Goal: Use online tool/utility: Utilize a website feature to perform a specific function

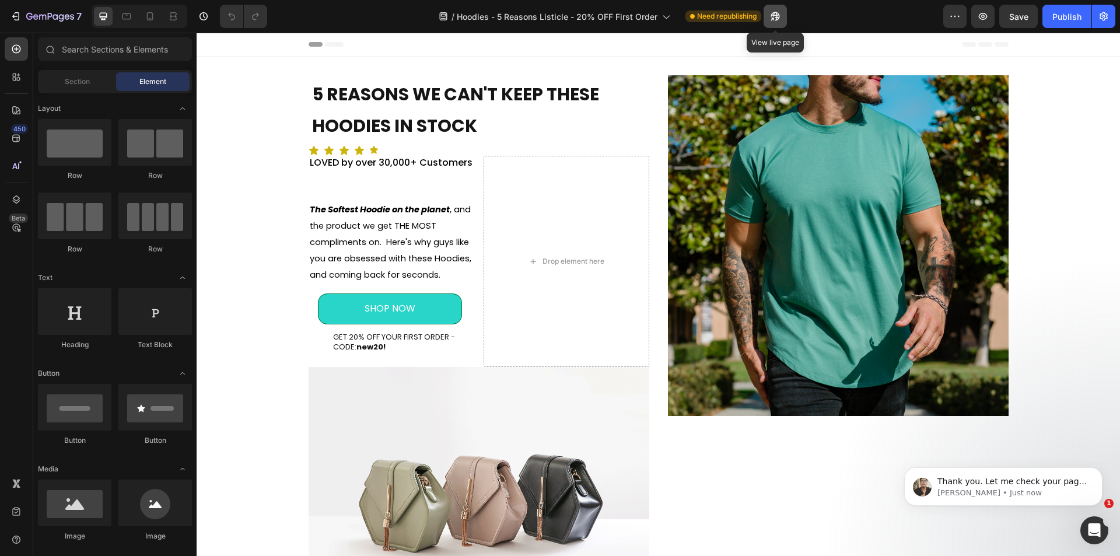
click at [778, 18] on icon "button" at bounding box center [776, 17] width 12 height 12
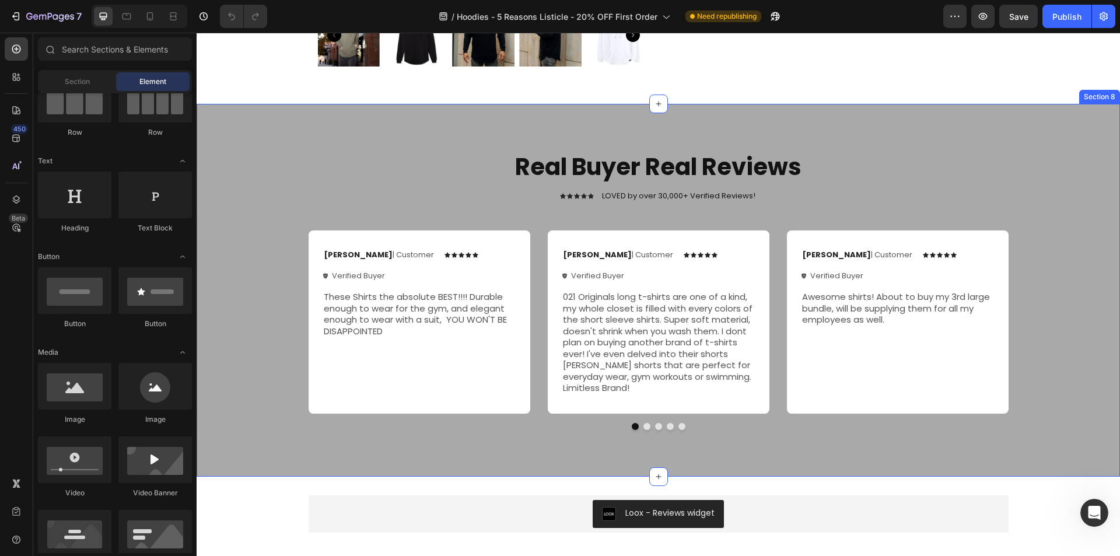
scroll to position [3538, 0]
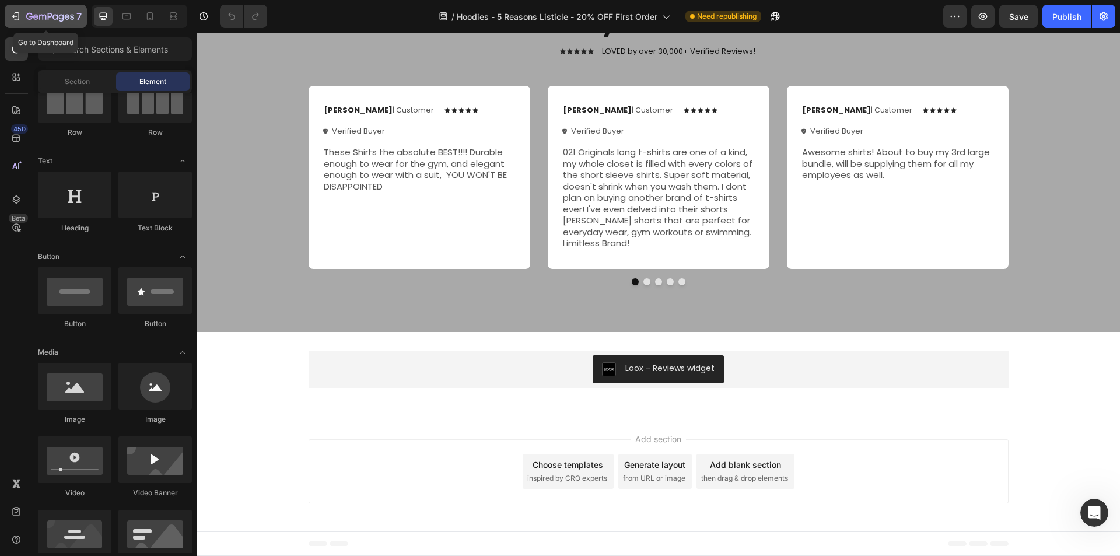
click at [55, 23] on div "7" at bounding box center [53, 16] width 55 height 14
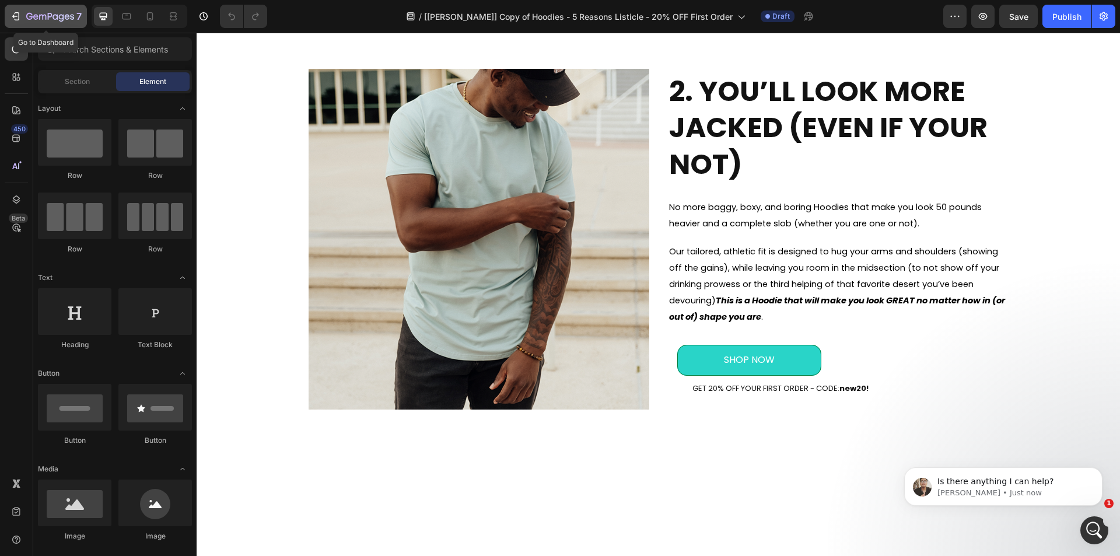
click at [39, 5] on button "7" at bounding box center [46, 16] width 82 height 23
